Goal: Task Accomplishment & Management: Manage account settings

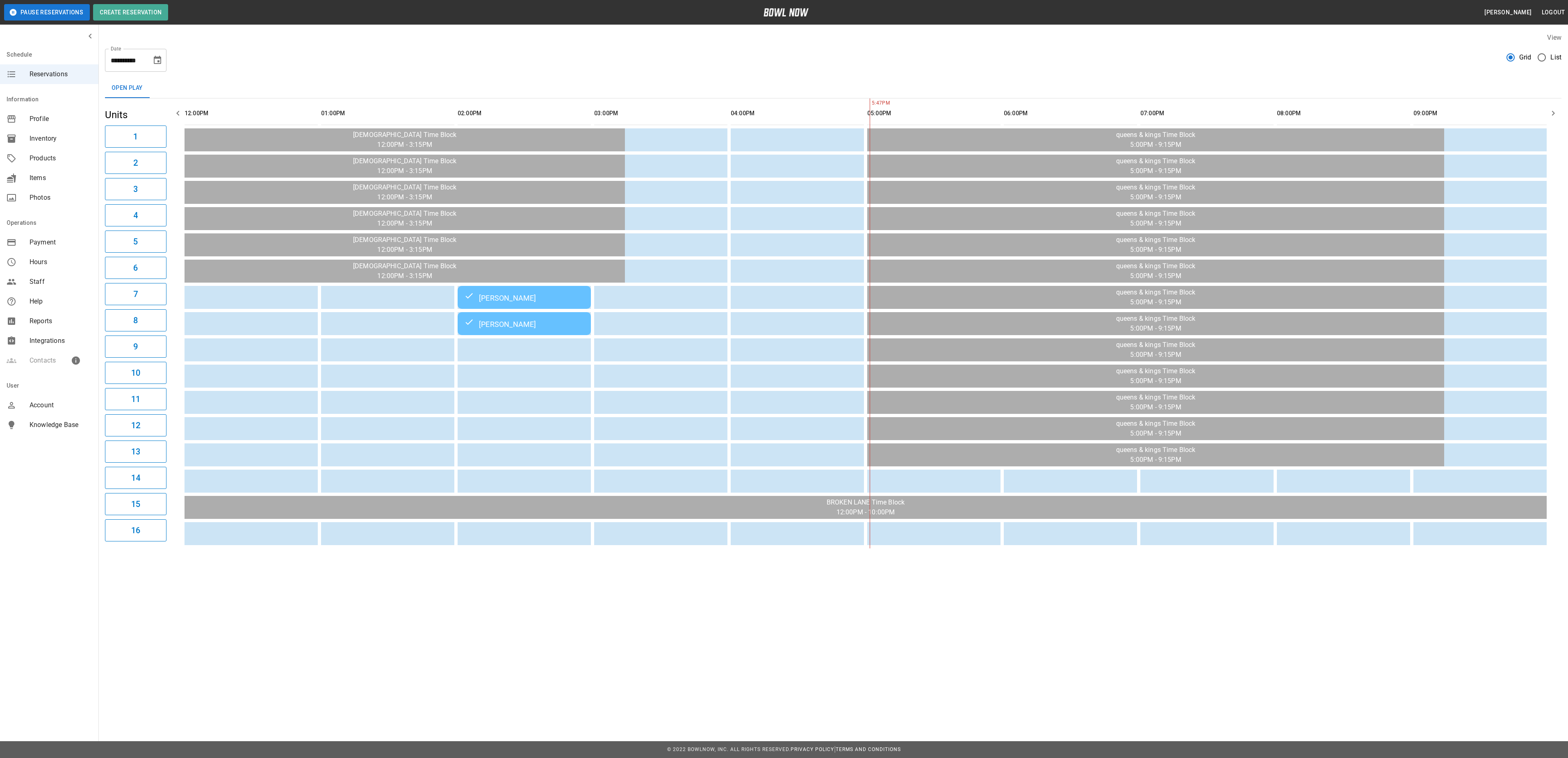
click at [43, 12] on button "Pause Reservations" at bounding box center [47, 12] width 86 height 16
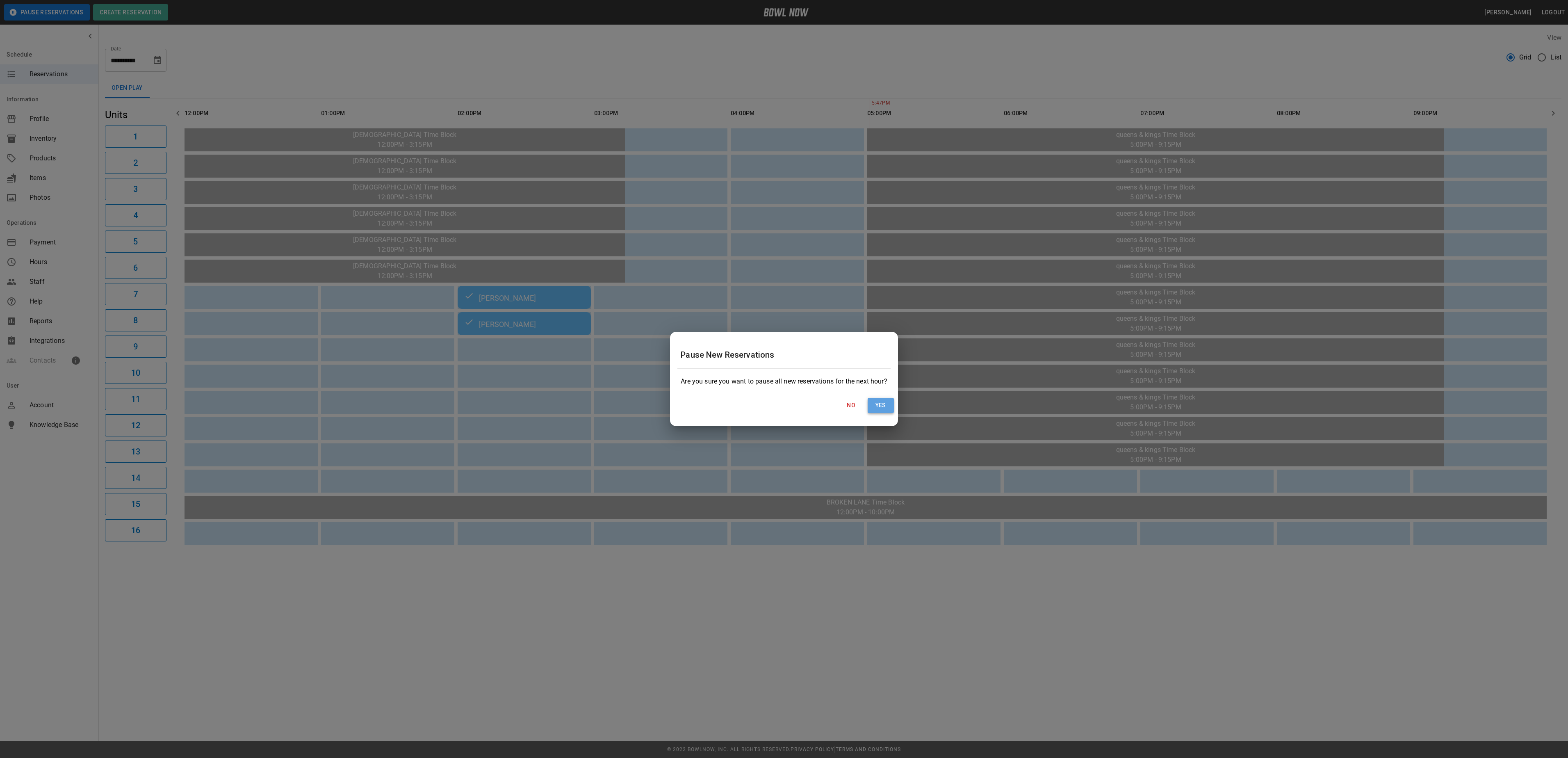
click at [881, 401] on button "Yes" at bounding box center [880, 405] width 26 height 15
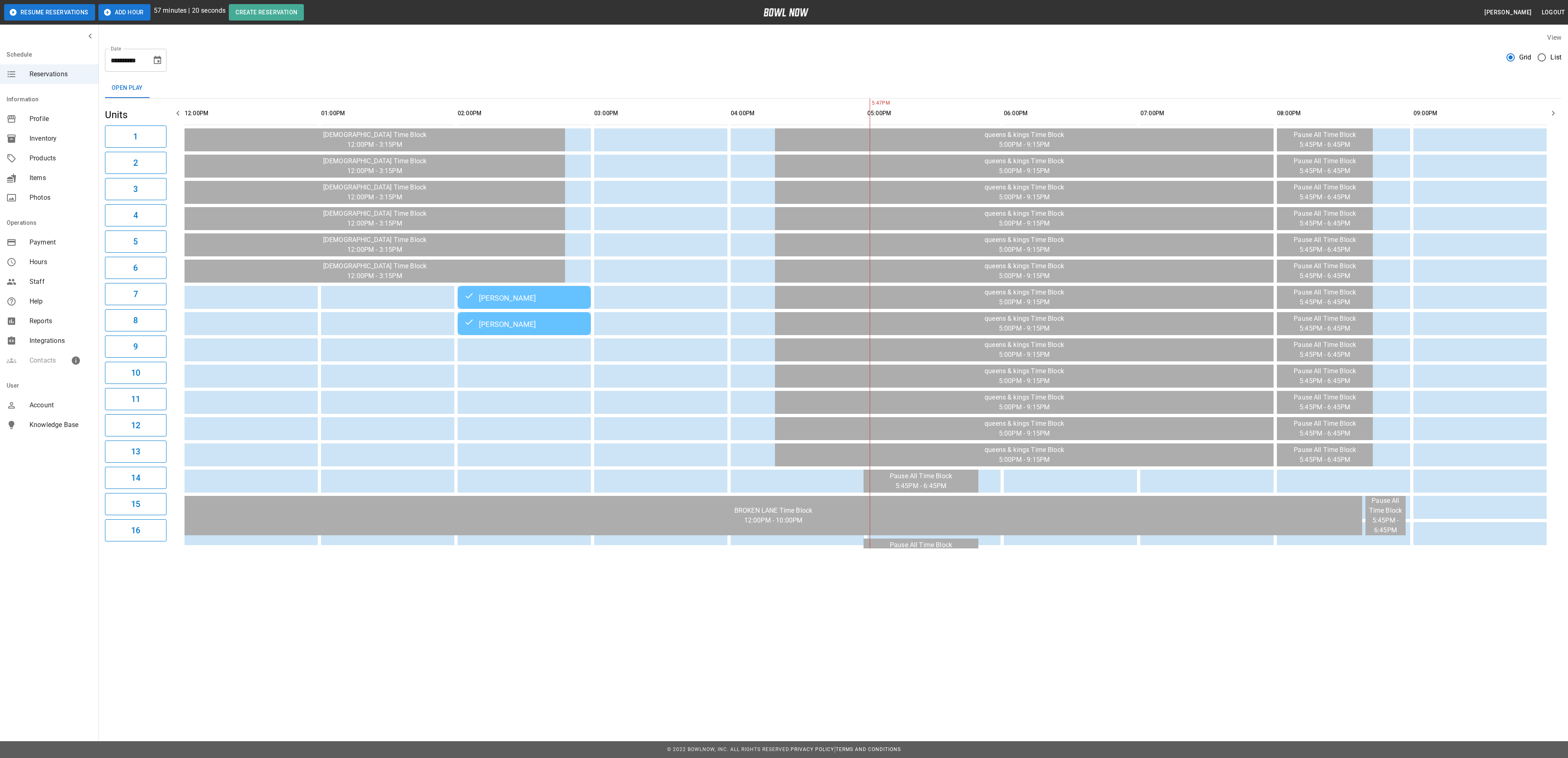
click at [113, 12] on button "Add Hour" at bounding box center [125, 12] width 52 height 16
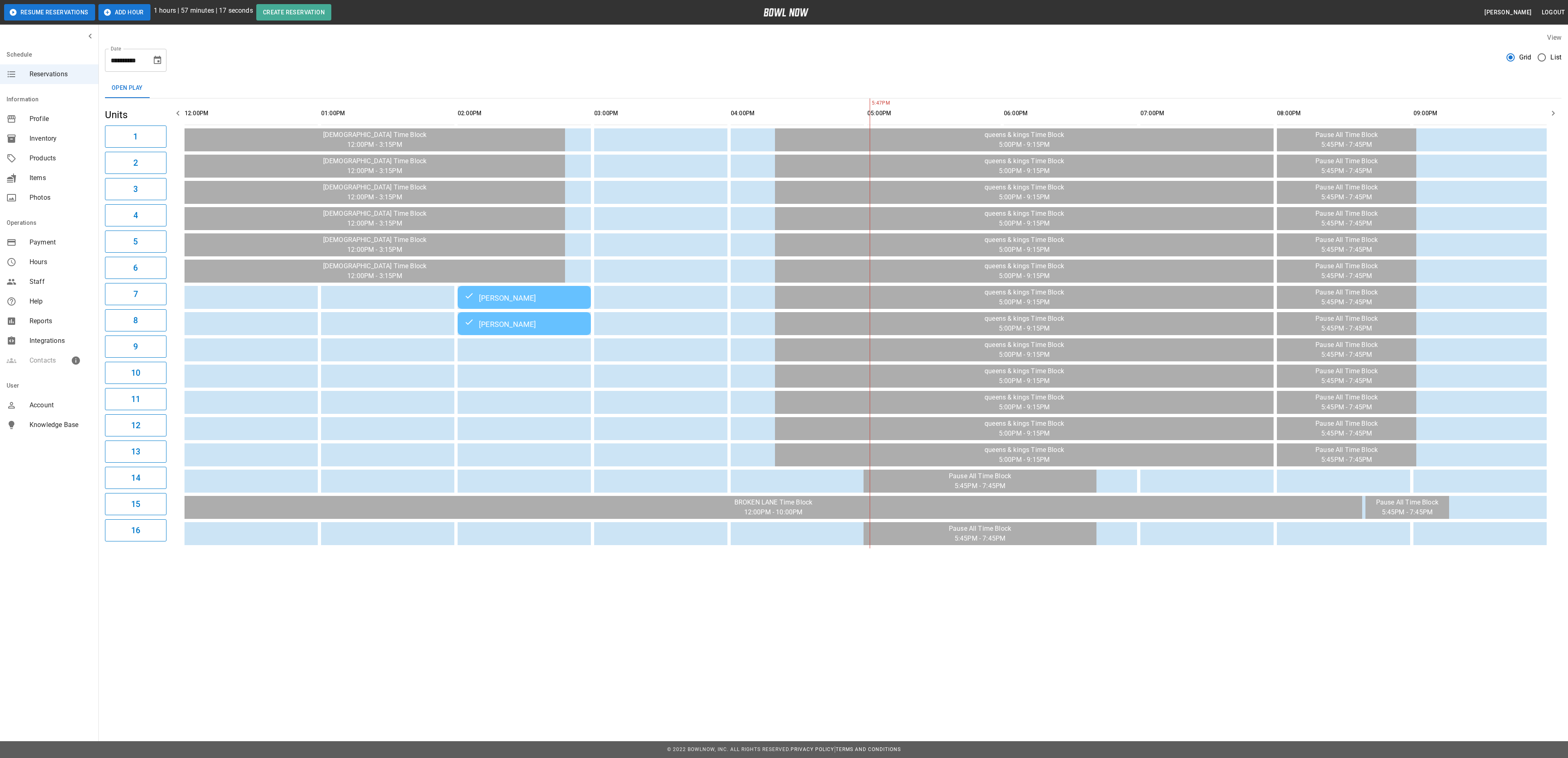
click at [121, 5] on button "Add Hour" at bounding box center [125, 12] width 52 height 16
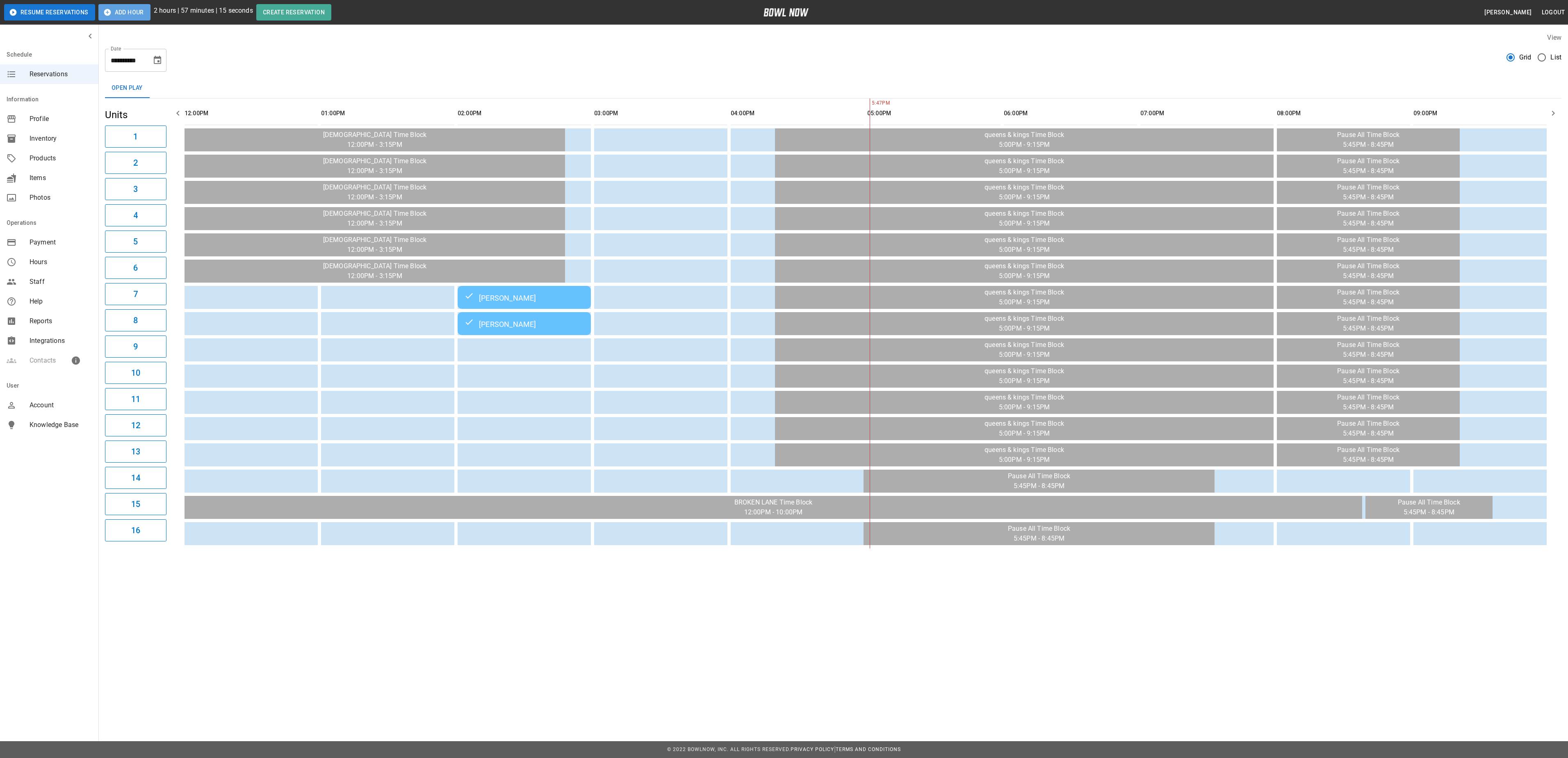
click at [121, 8] on button "Add Hour" at bounding box center [125, 12] width 52 height 16
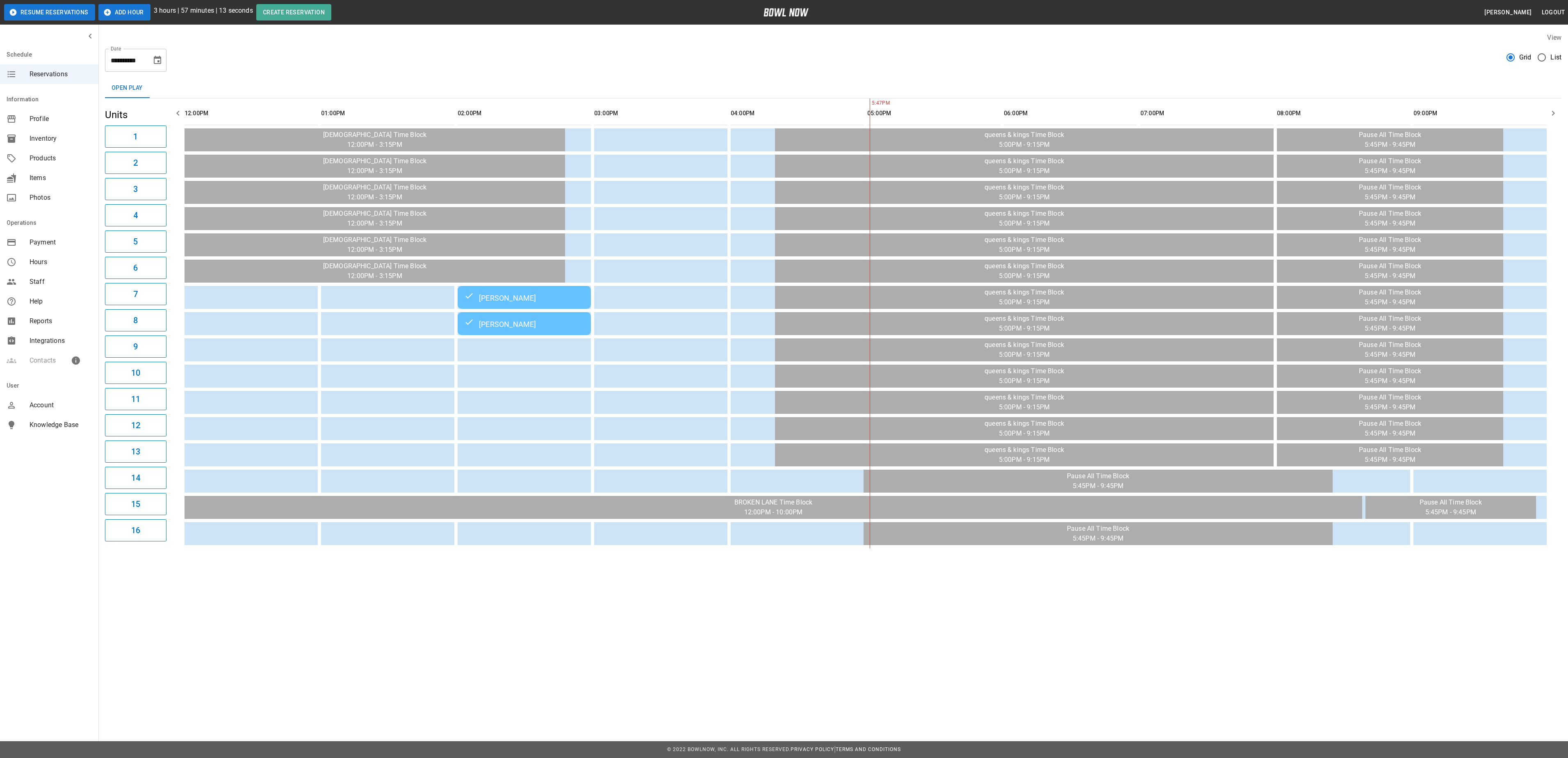
click at [121, 7] on button "Add Hour" at bounding box center [125, 12] width 52 height 16
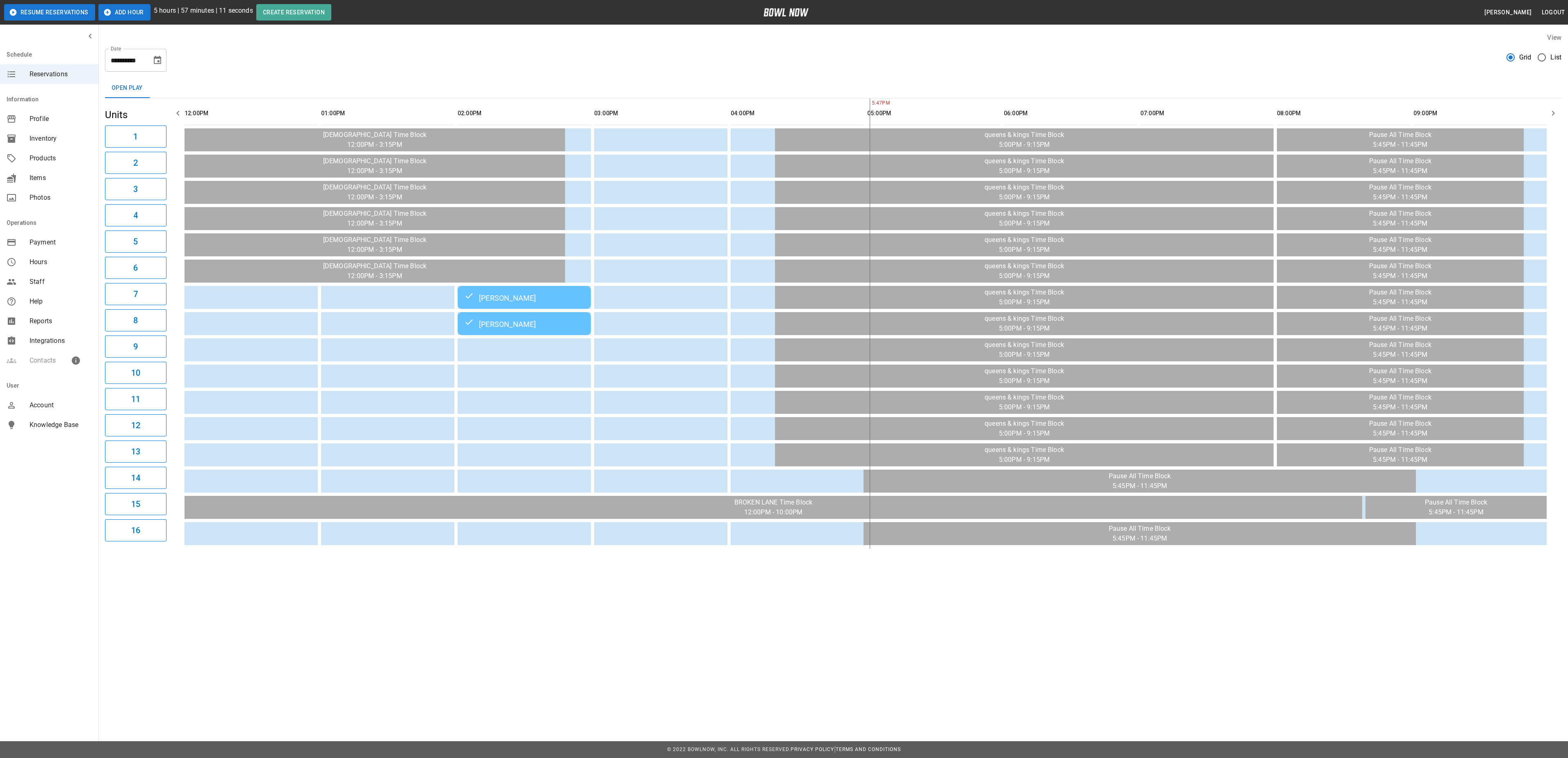
click at [121, 7] on button "Add Hour" at bounding box center [125, 12] width 52 height 16
